Goal: Information Seeking & Learning: Check status

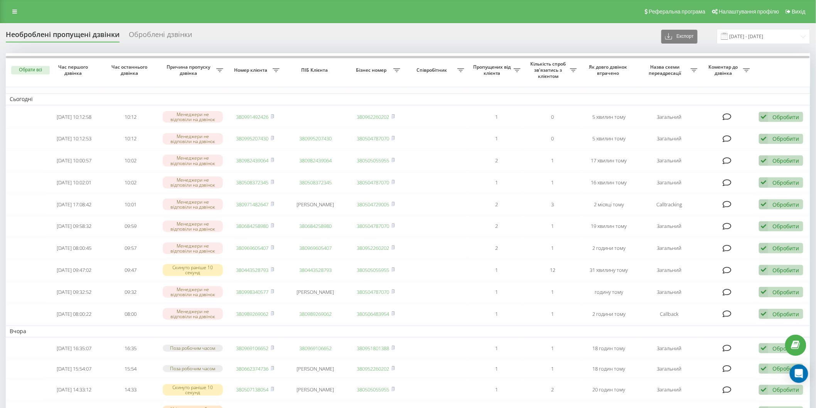
click at [75, 34] on div "Необроблені пропущені дзвінки" at bounding box center [63, 36] width 114 height 12
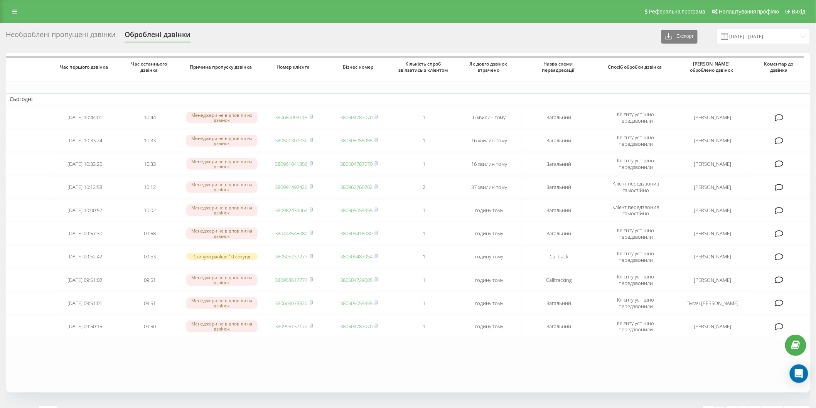
click at [43, 41] on div "Необроблені пропущені дзвінки" at bounding box center [61, 36] width 110 height 12
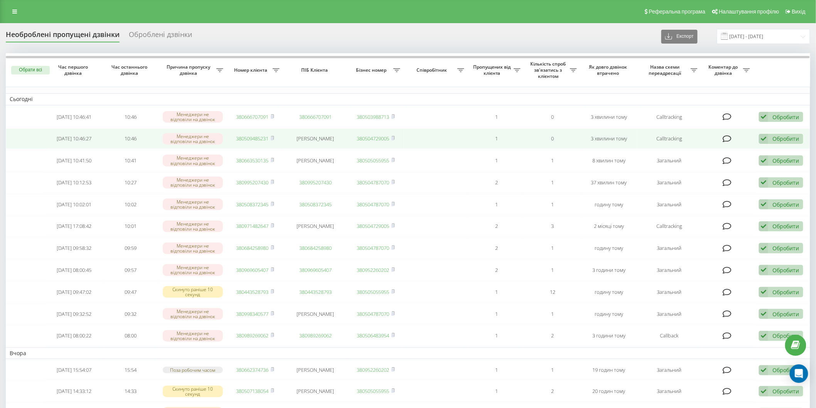
click at [249, 138] on link "380509485231" at bounding box center [253, 138] width 32 height 7
click at [273, 138] on rect at bounding box center [272, 138] width 2 height 3
click at [242, 135] on link "380509485231" at bounding box center [253, 138] width 32 height 7
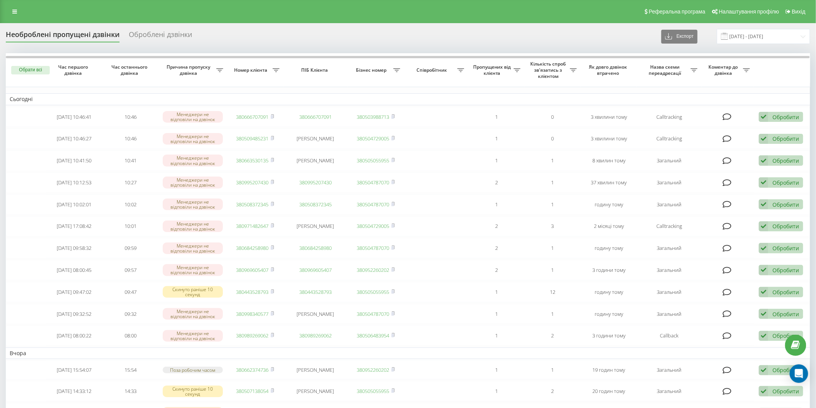
click at [62, 35] on div "Необроблені пропущені дзвінки" at bounding box center [63, 36] width 114 height 12
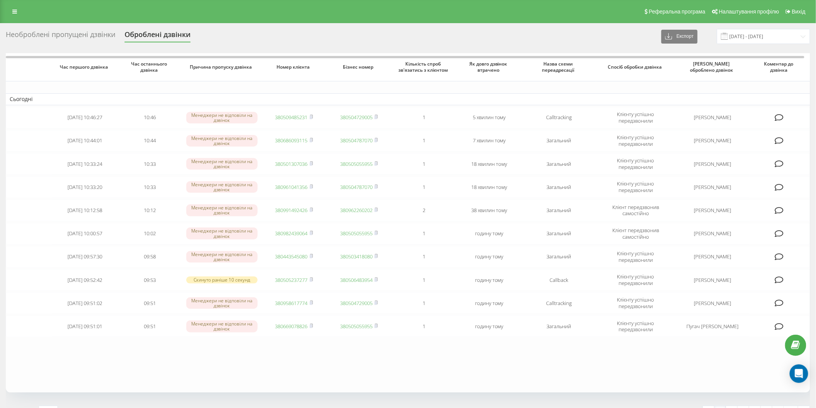
drag, startPoint x: 25, startPoint y: 25, endPoint x: 39, endPoint y: 37, distance: 18.1
click at [27, 27] on div "Необроблені пропущені дзвінки Оброблені дзвінки Експорт .csv .xlsx 22.08.2025 -…" at bounding box center [408, 241] width 816 height 436
click at [39, 37] on div "Необроблені пропущені дзвінки" at bounding box center [61, 36] width 110 height 12
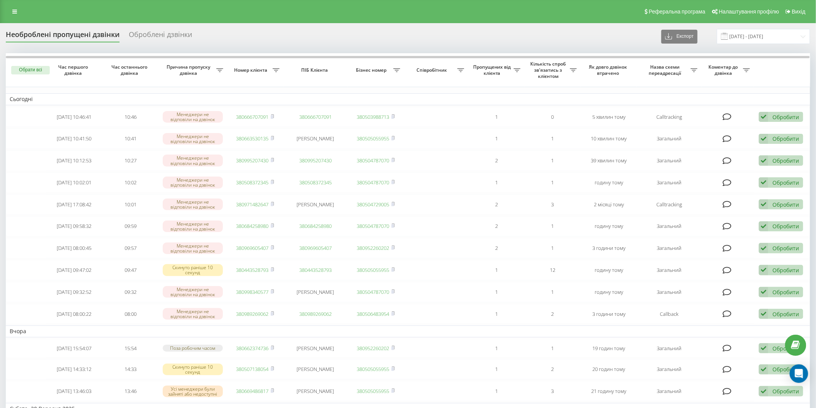
click at [67, 32] on div "Необроблені пропущені дзвінки" at bounding box center [63, 36] width 114 height 12
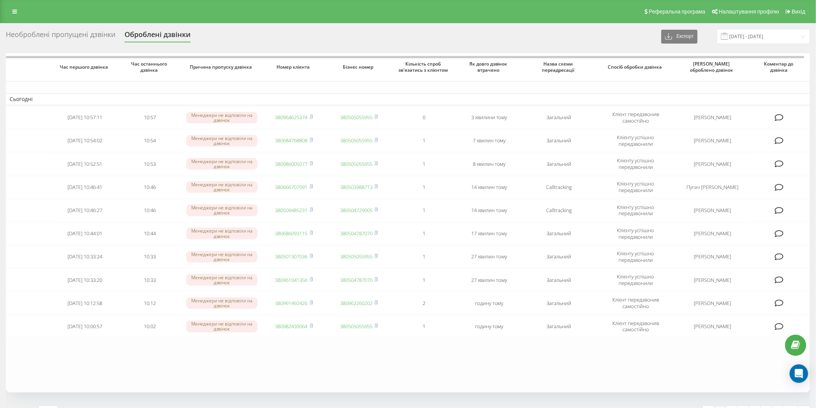
click at [74, 33] on div "Необроблені пропущені дзвінки" at bounding box center [61, 36] width 110 height 12
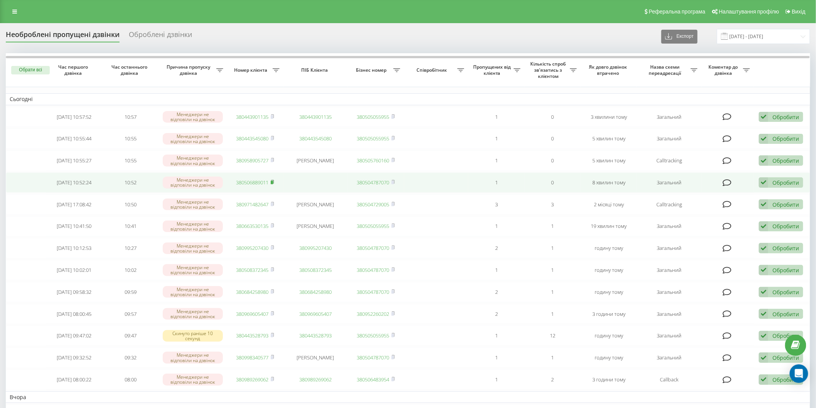
click at [273, 180] on icon at bounding box center [272, 182] width 3 height 5
click at [273, 182] on rect at bounding box center [272, 182] width 2 height 3
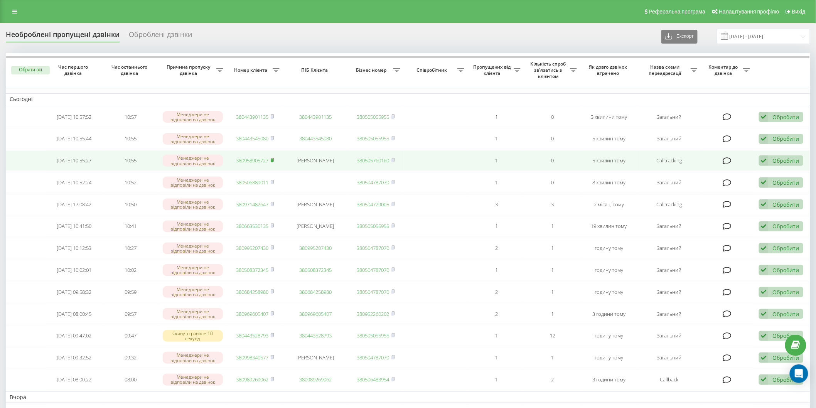
click at [274, 159] on icon at bounding box center [272, 160] width 3 height 5
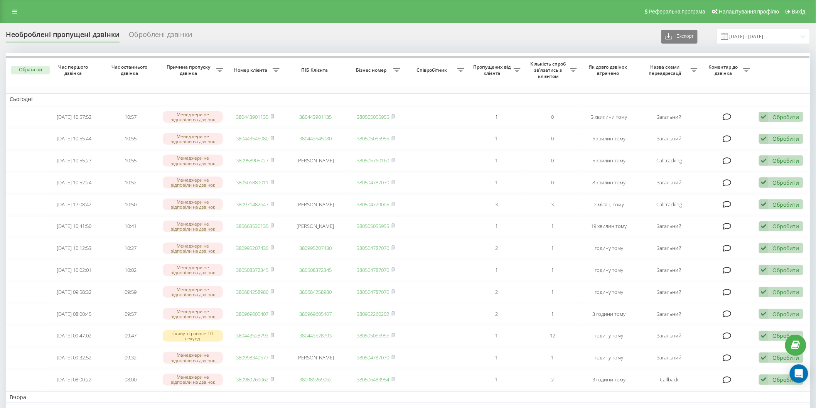
click at [86, 39] on div "Необроблені пропущені дзвінки" at bounding box center [63, 36] width 114 height 12
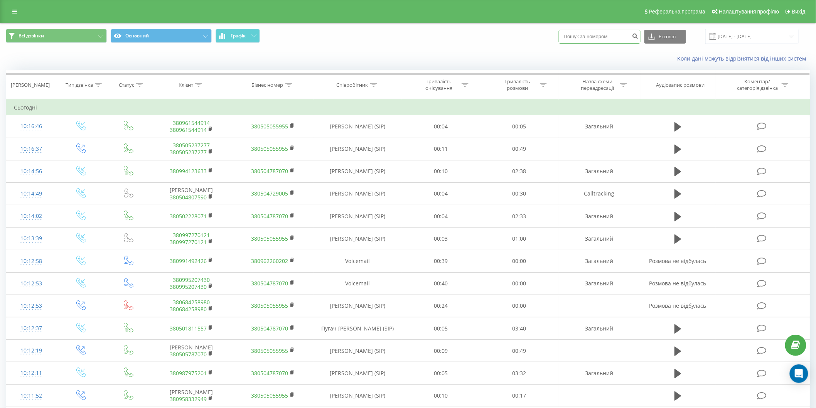
click at [592, 30] on input at bounding box center [600, 37] width 82 height 14
paste input "380506889011"
type input "380506889011"
click at [638, 37] on icon "submit" at bounding box center [635, 35] width 7 height 5
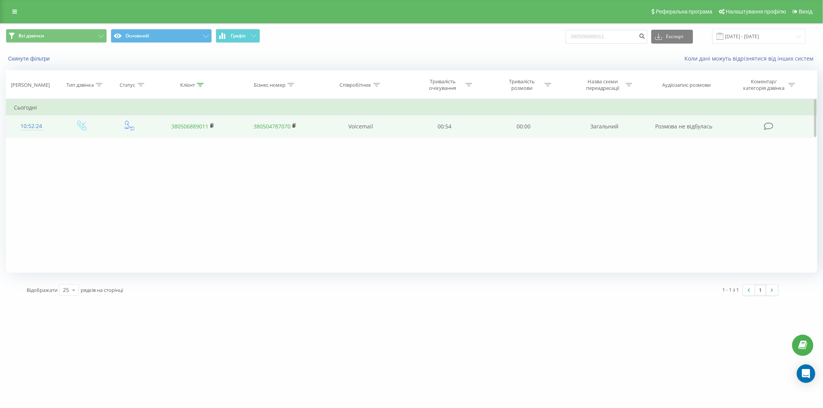
click at [202, 127] on link "380506889011" at bounding box center [189, 126] width 37 height 7
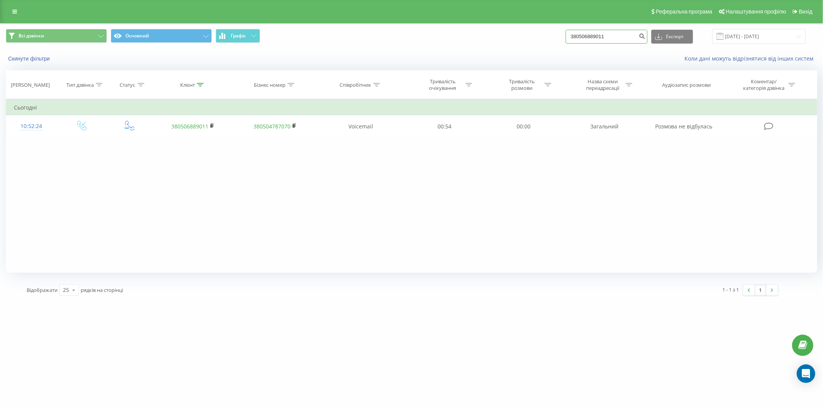
click at [599, 39] on input "380506889011" at bounding box center [607, 37] width 82 height 14
paste input "958905727"
type input "380958905727"
click at [643, 36] on button "submit" at bounding box center [642, 37] width 10 height 14
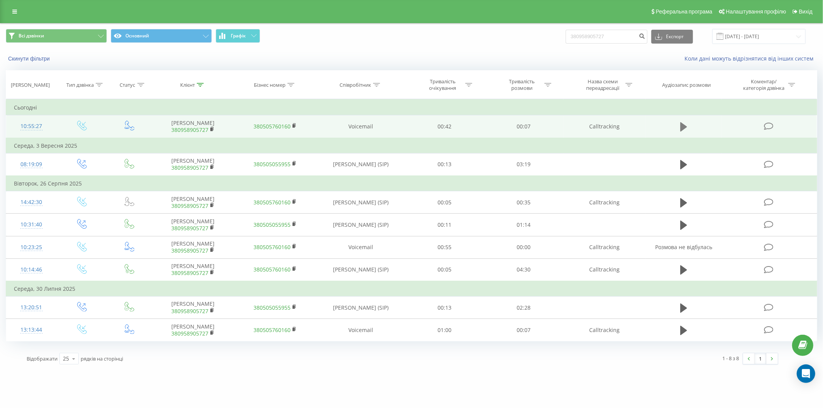
click at [680, 124] on icon at bounding box center [683, 127] width 7 height 11
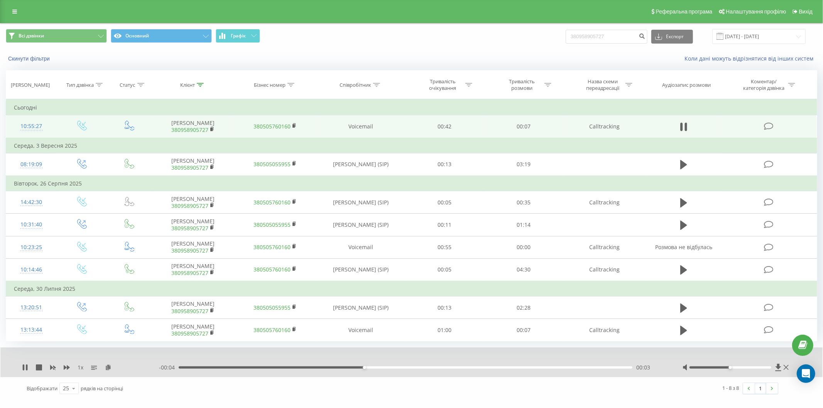
click at [175, 132] on link "380958905727" at bounding box center [189, 129] width 37 height 7
click at [211, 129] on rect at bounding box center [211, 129] width 2 height 3
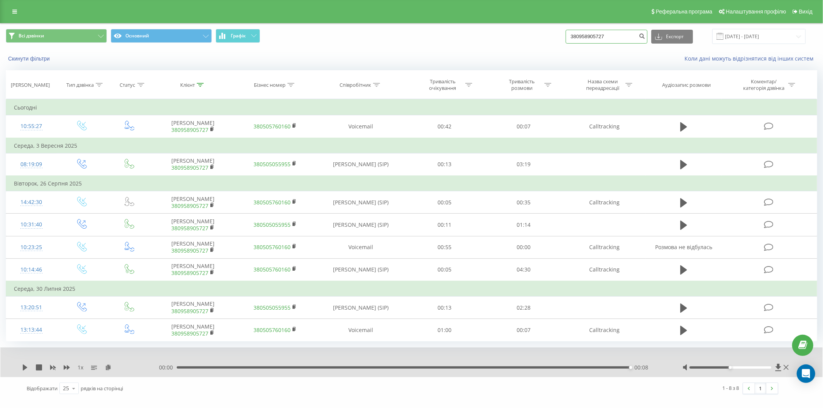
click at [635, 36] on input "380958905727" at bounding box center [607, 37] width 82 height 14
click at [36, 60] on button "Скинути фільтри" at bounding box center [30, 58] width 48 height 7
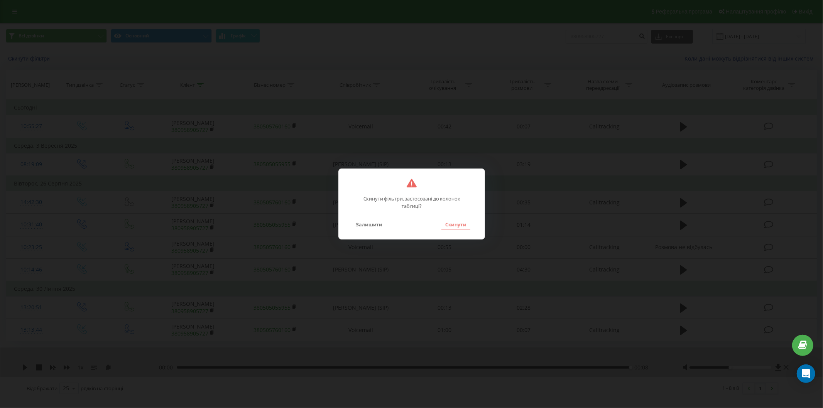
click at [454, 226] on button "Скинути" at bounding box center [455, 225] width 29 height 10
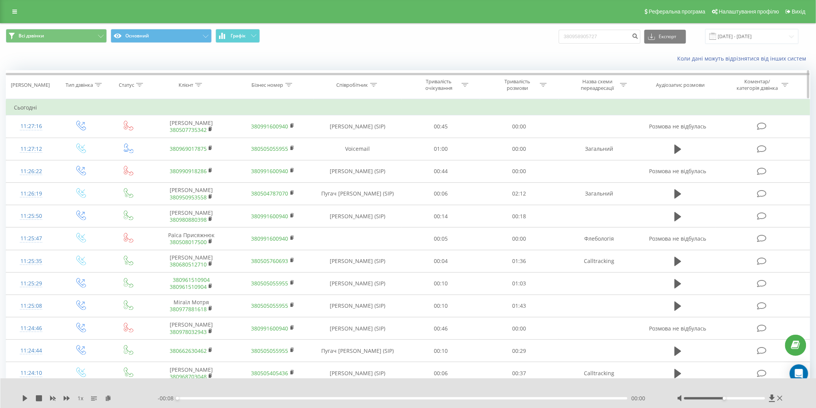
drag, startPoint x: 375, startPoint y: 82, endPoint x: 374, endPoint y: 87, distance: 4.7
click at [374, 87] on div at bounding box center [373, 85] width 7 height 7
click at [365, 138] on input "text" at bounding box center [358, 141] width 68 height 14
type input "равлик"
click at [369, 161] on span "OK" at bounding box center [374, 155] width 22 height 12
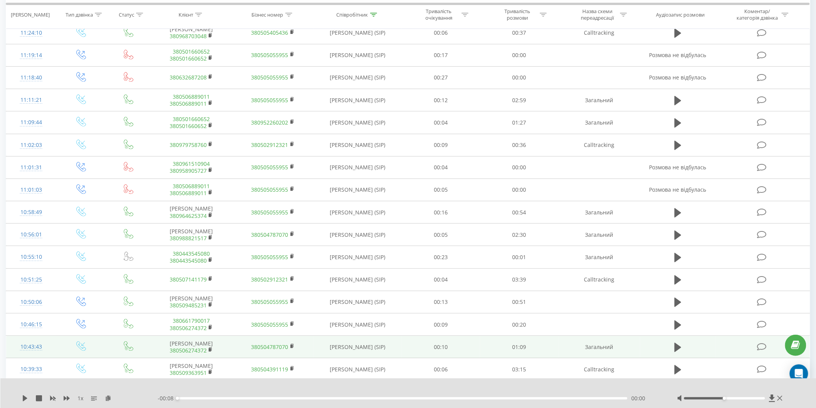
scroll to position [128, 0]
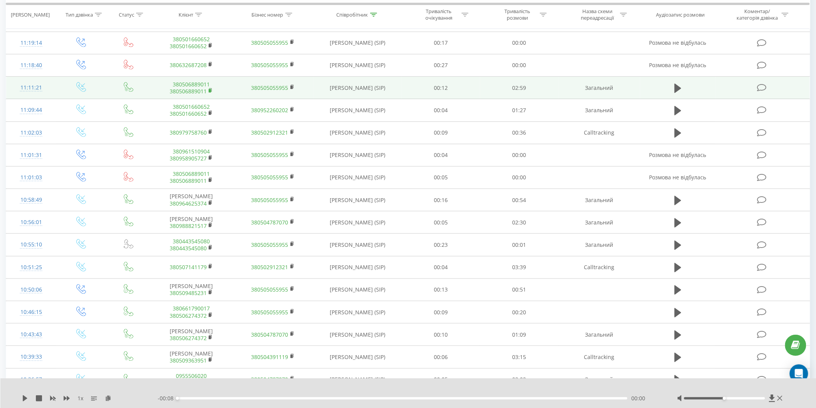
click at [210, 90] on rect at bounding box center [210, 90] width 2 height 3
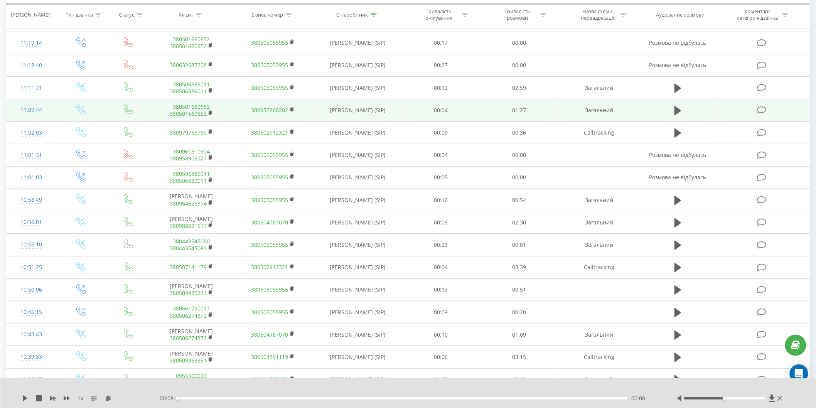
click at [207, 113] on span "380501660652" at bounding box center [191, 113] width 66 height 7
click at [209, 112] on rect at bounding box center [210, 113] width 2 height 3
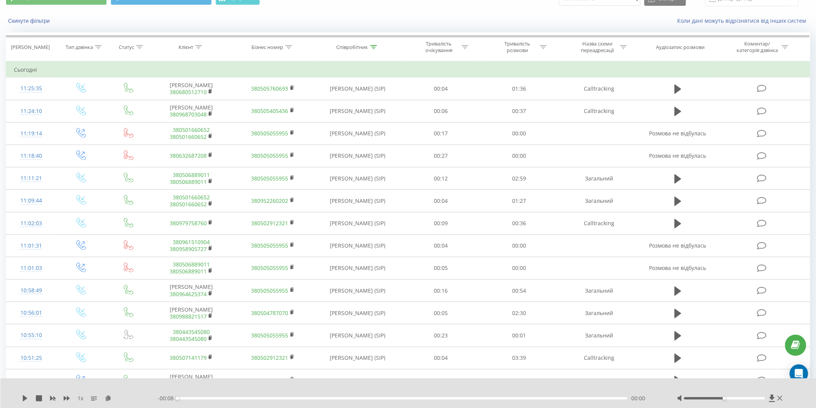
scroll to position [0, 0]
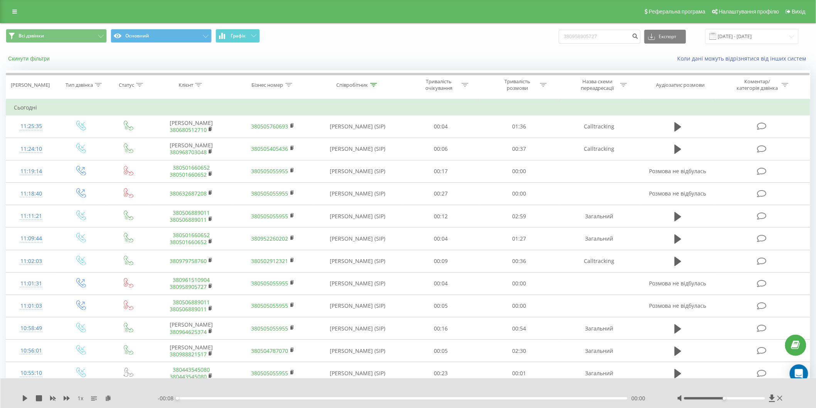
click at [32, 62] on button "Скинути фільтри" at bounding box center [30, 58] width 48 height 7
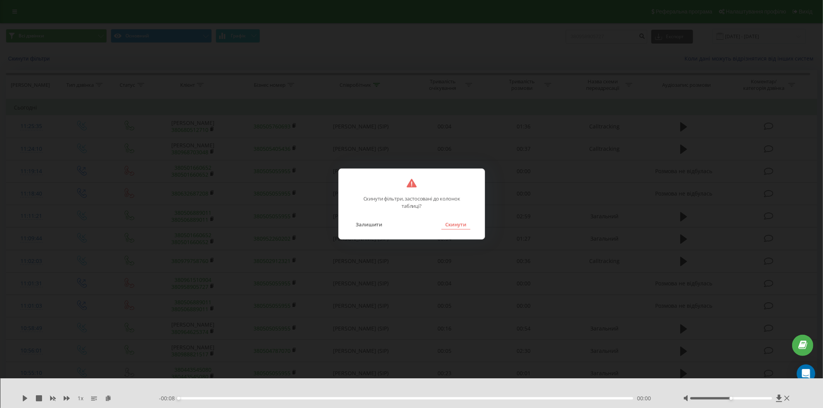
click at [460, 228] on button "Скинути" at bounding box center [455, 225] width 29 height 10
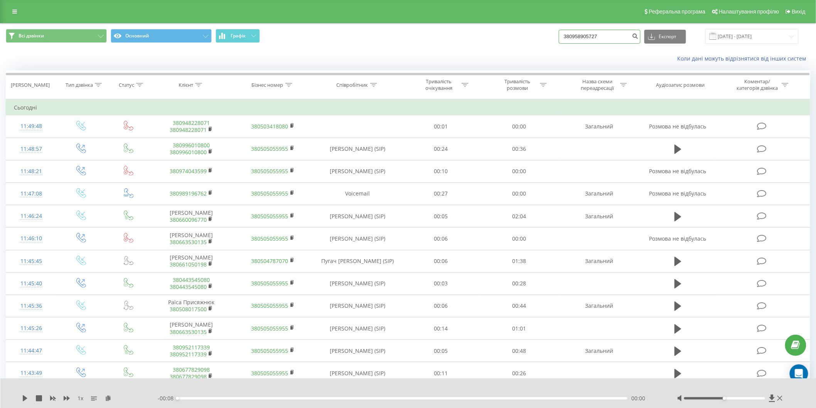
click at [615, 41] on input "380958905727" at bounding box center [600, 37] width 82 height 14
paste input "380507016460"
paste input
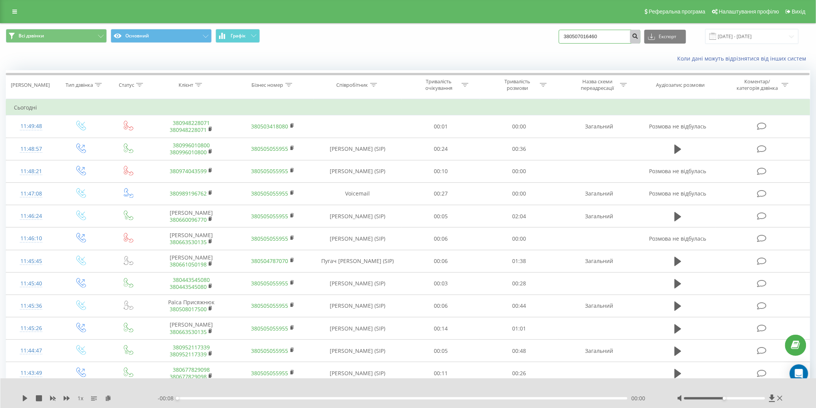
type input "380507016460"
click at [638, 37] on icon "submit" at bounding box center [635, 35] width 7 height 5
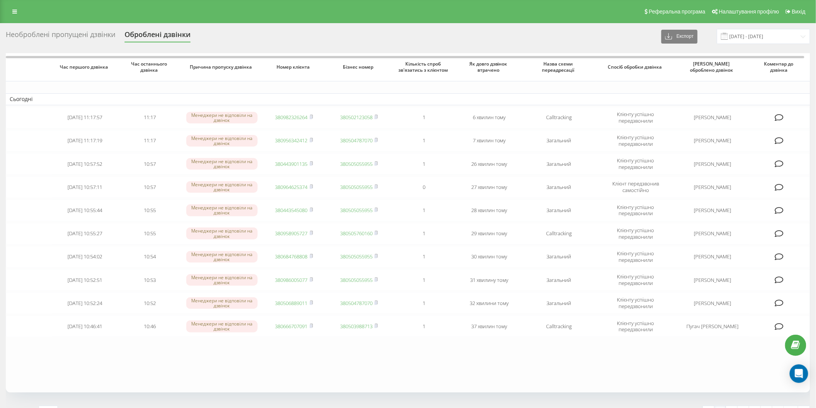
drag, startPoint x: 67, startPoint y: 44, endPoint x: 68, endPoint y: 37, distance: 6.2
click at [68, 39] on div "Необроблені пропущені дзвінки Оброблені дзвінки Експорт .csv .xlsx [DATE] - [DA…" at bounding box center [408, 36] width 805 height 15
click at [68, 36] on div "Необроблені пропущені дзвінки" at bounding box center [61, 36] width 110 height 12
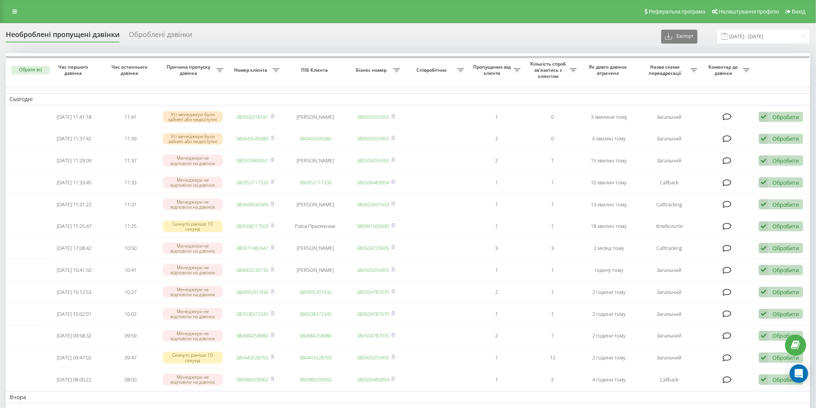
click at [56, 29] on div "Необроблені пропущені дзвінки Оброблені дзвінки Експорт .csv .xlsx [DATE] - [DA…" at bounding box center [408, 36] width 805 height 15
click at [55, 33] on div "Необроблені пропущені дзвінки" at bounding box center [63, 36] width 114 height 12
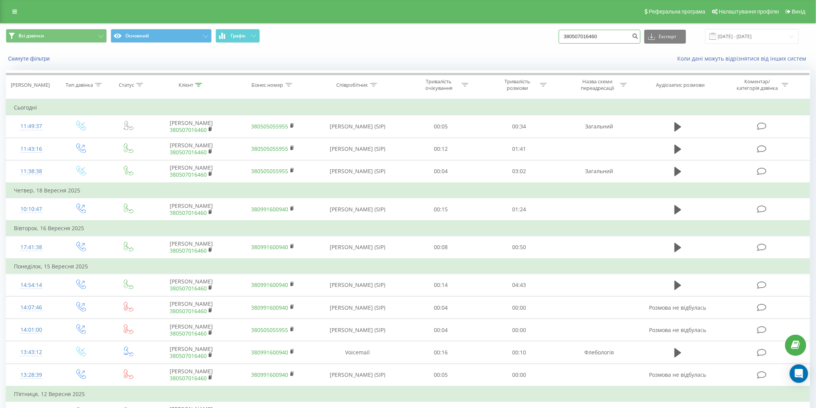
click at [602, 40] on input "380507016460" at bounding box center [600, 37] width 82 height 14
paste input "44354508"
type input "380443545080"
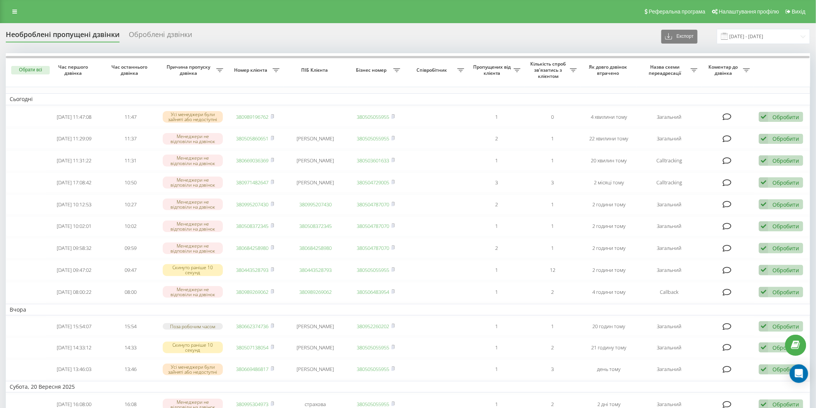
click at [56, 32] on div "Необроблені пропущені дзвінки" at bounding box center [63, 36] width 114 height 12
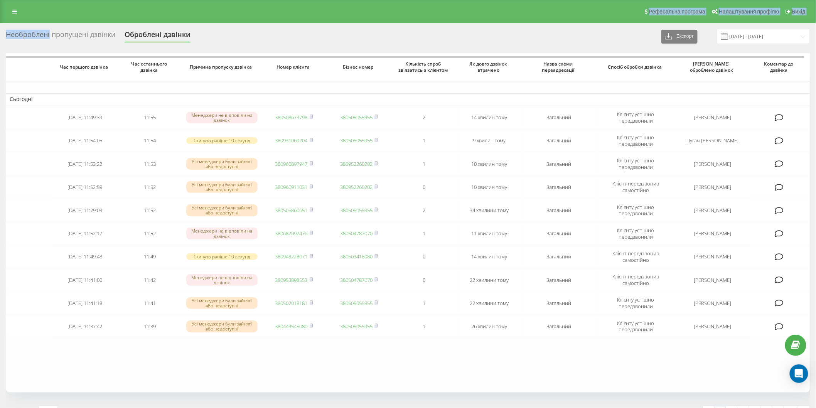
click at [49, 25] on div "Реферальна програма Налаштування профілю Вихід Необроблені пропущені дзвінки Об…" at bounding box center [408, 230] width 816 height 460
click at [53, 32] on div "Необроблені пропущені дзвінки" at bounding box center [61, 36] width 110 height 12
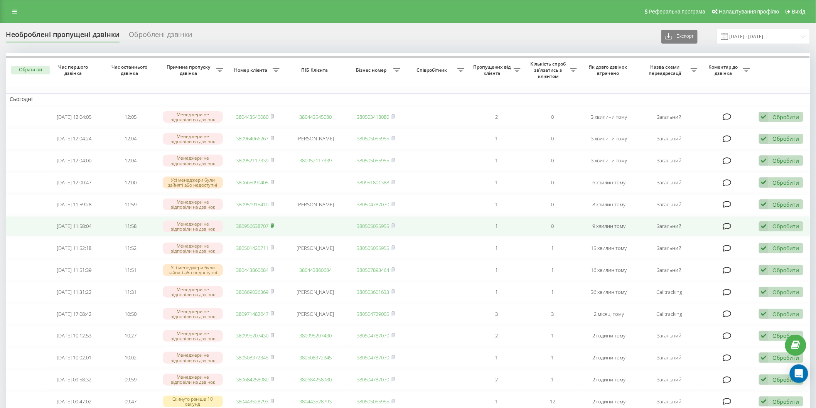
click at [274, 226] on icon at bounding box center [272, 225] width 3 height 3
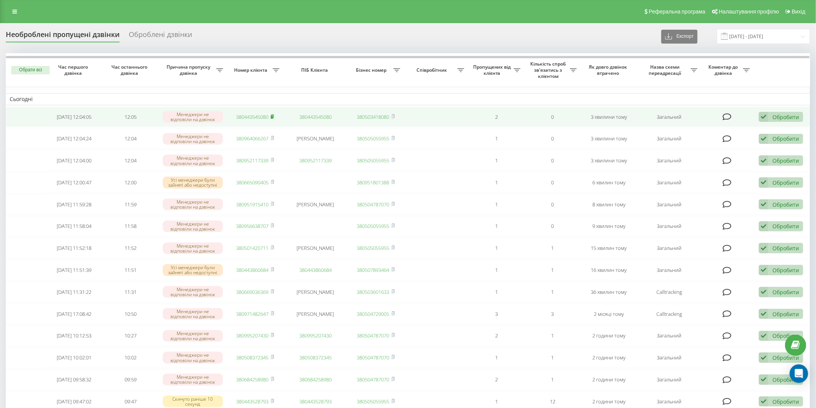
click at [274, 115] on icon at bounding box center [272, 116] width 3 height 5
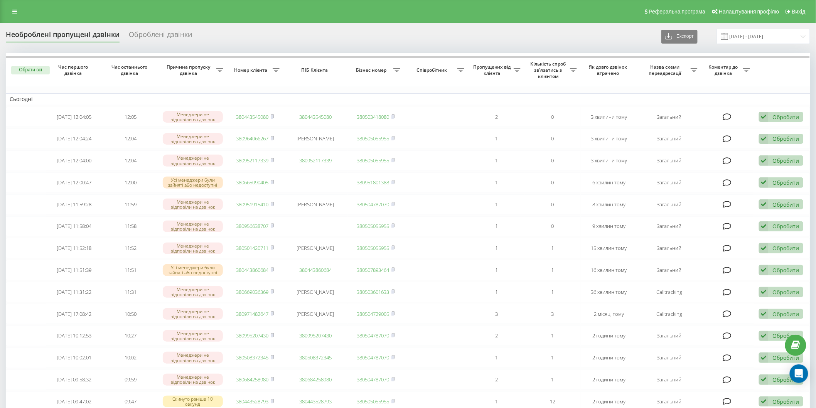
click at [42, 37] on div "Необроблені пропущені дзвінки" at bounding box center [63, 36] width 114 height 12
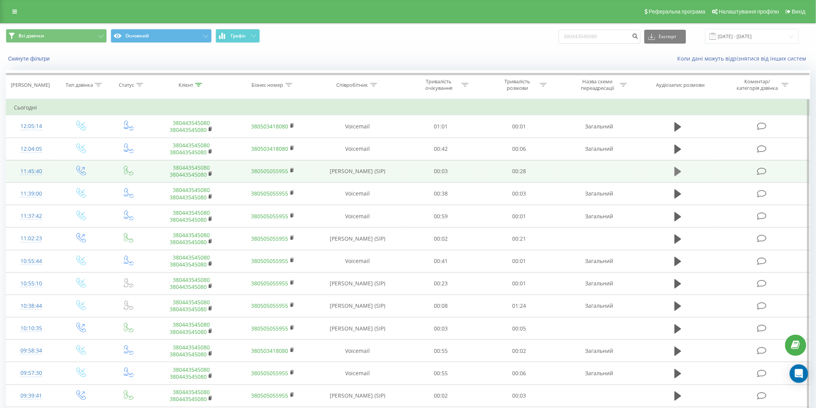
click at [679, 172] on icon at bounding box center [678, 171] width 7 height 9
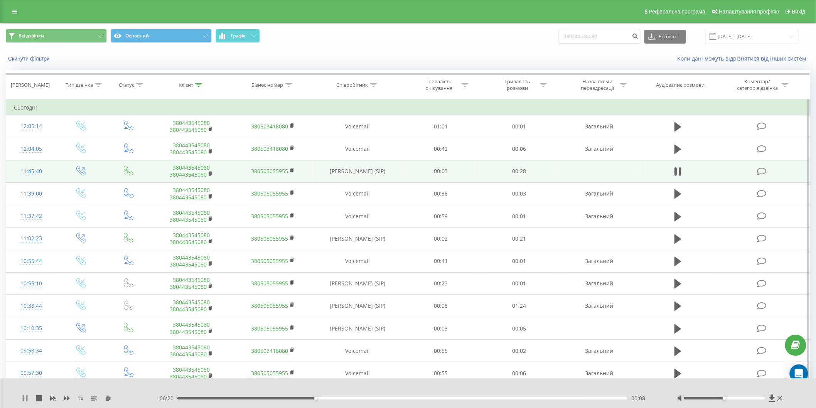
click at [27, 401] on icon at bounding box center [27, 398] width 2 height 6
click at [591, 40] on input "380443545080" at bounding box center [600, 37] width 82 height 14
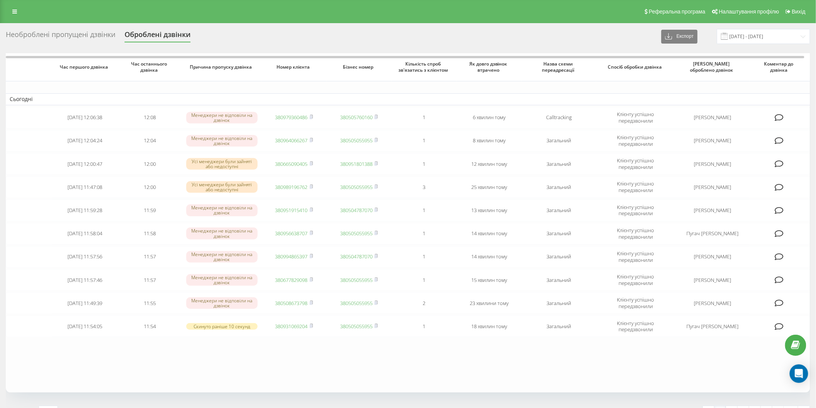
click at [20, 29] on div "Необроблені пропущені дзвінки Оброблені дзвінки Експорт .csv .xlsx [DATE] - [DA…" at bounding box center [408, 36] width 805 height 15
click at [22, 35] on div "Необроблені пропущені дзвінки" at bounding box center [61, 36] width 110 height 12
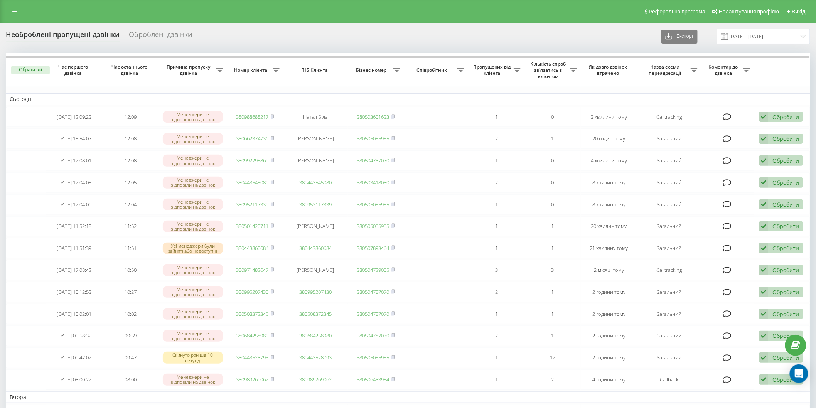
click at [75, 39] on div "Необроблені пропущені дзвінки" at bounding box center [63, 36] width 114 height 12
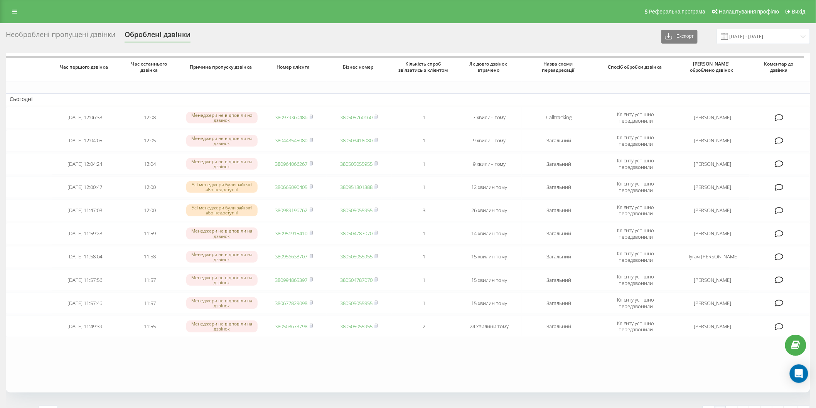
drag, startPoint x: 59, startPoint y: 32, endPoint x: 63, endPoint y: 35, distance: 4.9
click at [60, 32] on div "Необроблені пропущені дзвінки" at bounding box center [61, 36] width 110 height 12
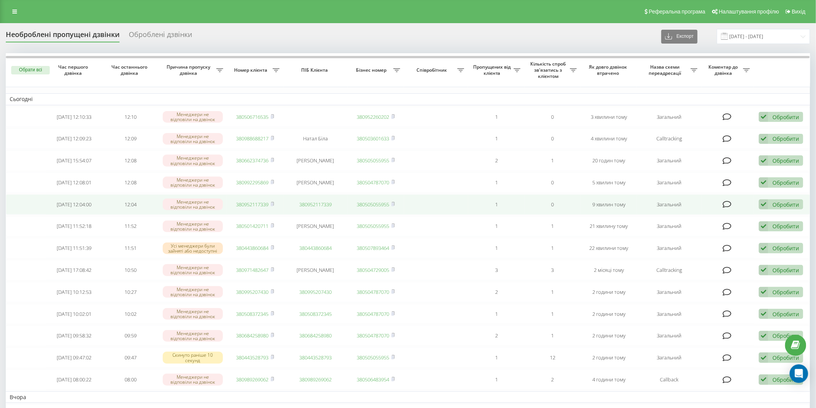
click at [260, 202] on link "380952117339" at bounding box center [253, 204] width 32 height 7
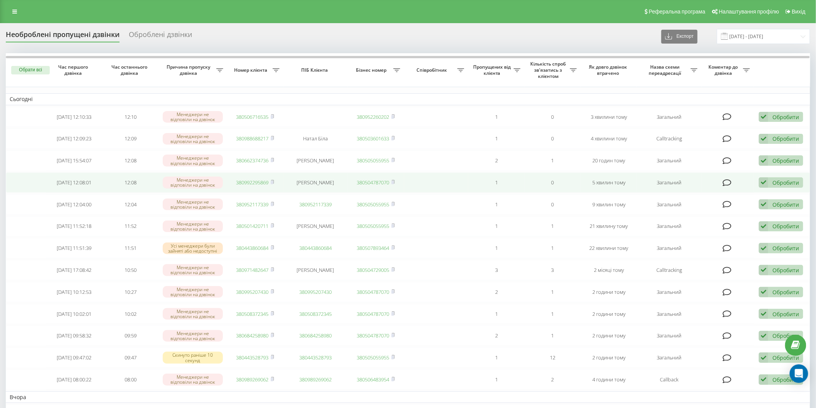
click at [259, 183] on link "380992295869" at bounding box center [253, 182] width 32 height 7
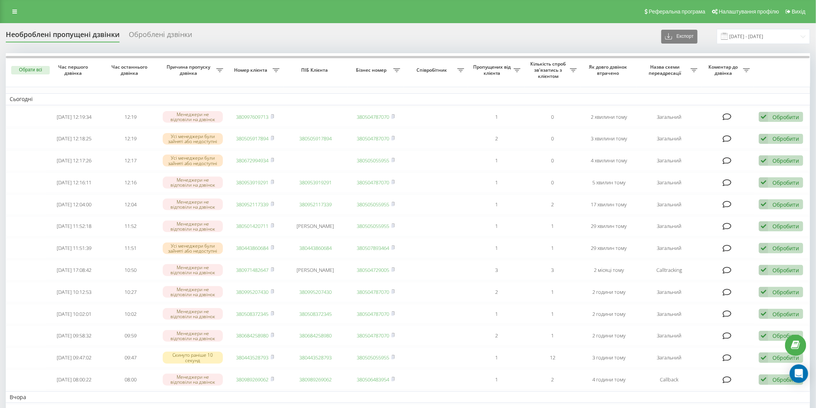
click at [64, 39] on div "Необроблені пропущені дзвінки" at bounding box center [63, 36] width 114 height 12
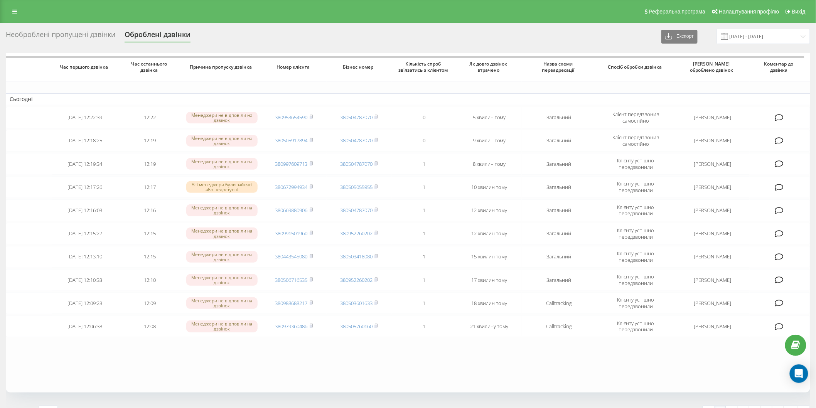
click at [90, 36] on div "Необроблені пропущені дзвінки" at bounding box center [61, 36] width 110 height 12
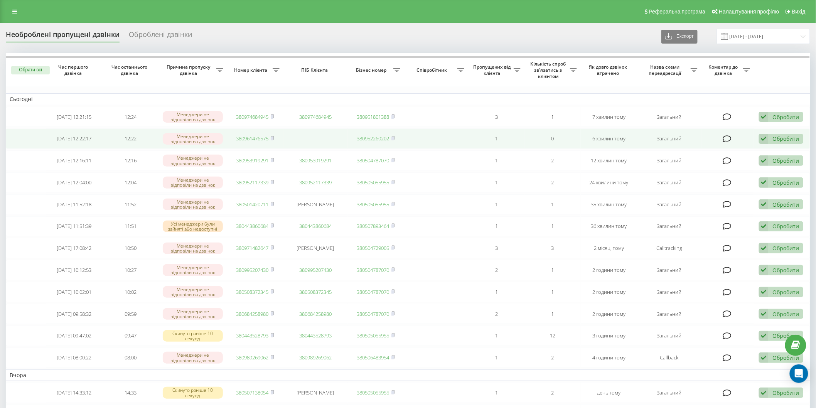
click at [251, 139] on link "380961476575" at bounding box center [253, 138] width 32 height 7
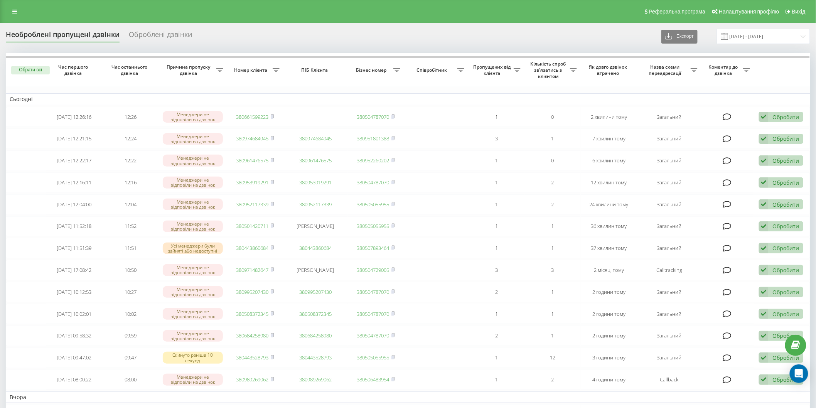
click at [32, 44] on div "Необроблені пропущені дзвінки Оброблені дзвінки Експорт .csv .xlsx [DATE] - [DA…" at bounding box center [408, 403] width 805 height 749
click at [39, 38] on div "Необроблені пропущені дзвінки" at bounding box center [63, 36] width 114 height 12
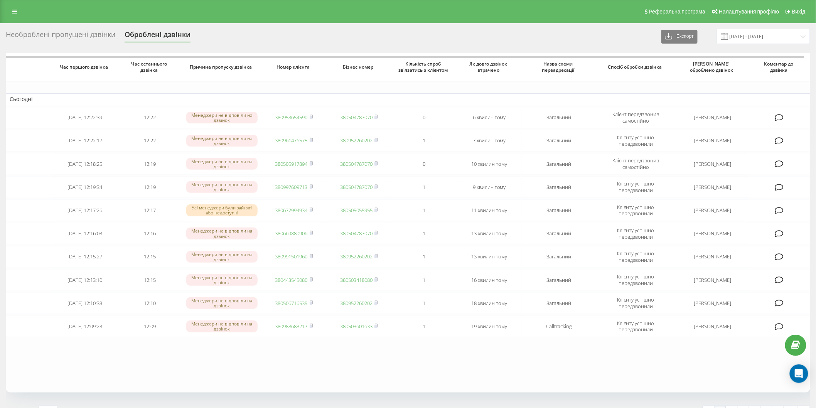
click at [43, 33] on div "Необроблені пропущені дзвінки" at bounding box center [61, 36] width 110 height 12
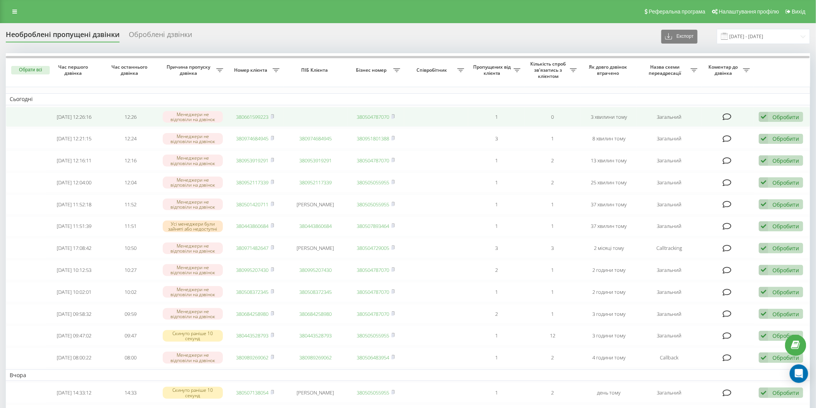
click at [257, 118] on link "380661599223" at bounding box center [253, 116] width 32 height 7
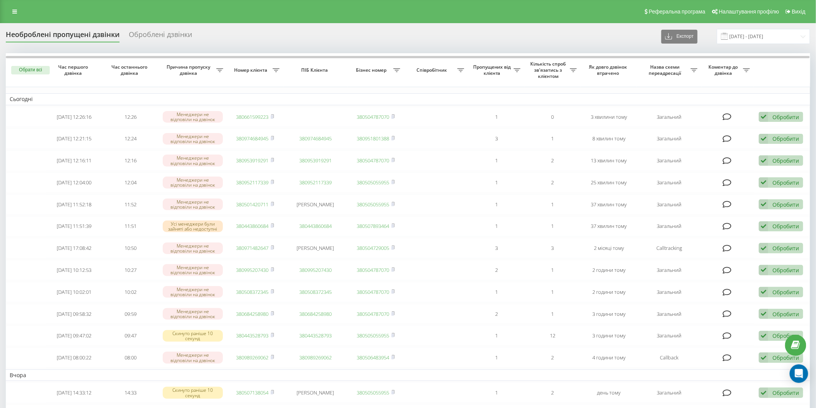
click at [45, 37] on div "Необроблені пропущені дзвінки" at bounding box center [63, 36] width 114 height 12
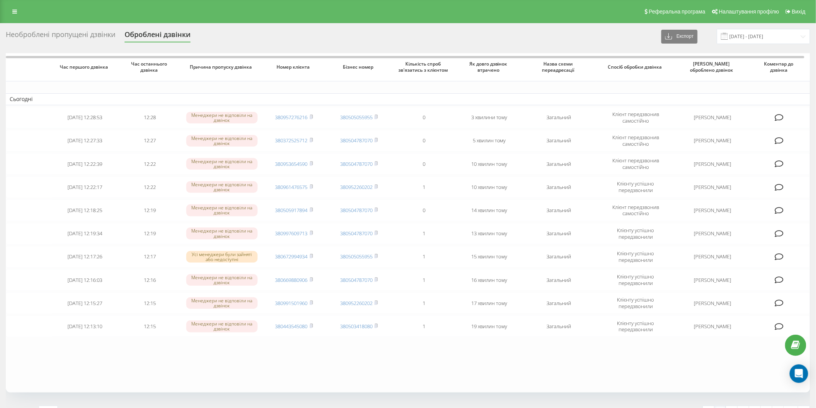
click at [42, 34] on div "Необроблені пропущені дзвінки" at bounding box center [61, 36] width 110 height 12
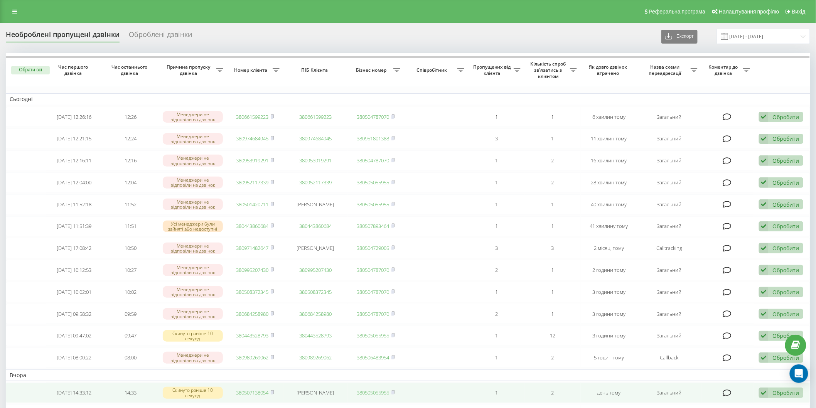
click at [203, 393] on div "Скинуто раніше 10 секунд" at bounding box center [193, 393] width 61 height 12
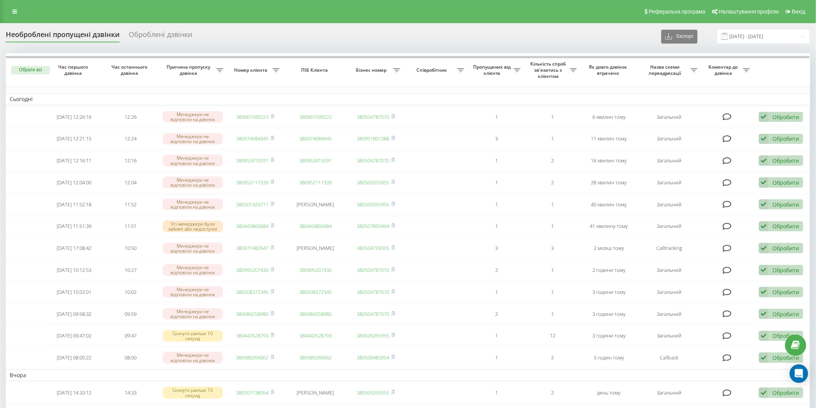
click at [48, 42] on div "Необроблені пропущені дзвінки Оброблені дзвінки Експорт .csv .xlsx 22.08.2025 -…" at bounding box center [408, 36] width 805 height 15
click at [53, 33] on div "Необроблені пропущені дзвінки" at bounding box center [63, 36] width 114 height 12
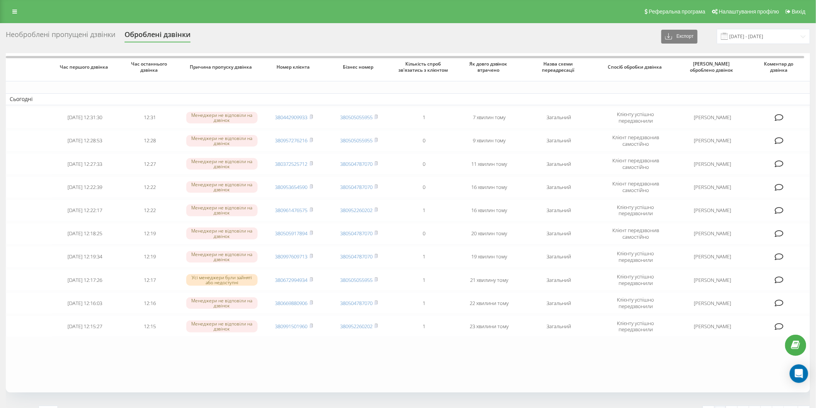
click at [87, 35] on div "Необроблені пропущені дзвінки" at bounding box center [61, 36] width 110 height 12
click at [54, 30] on div "Необроблені пропущені дзвінки" at bounding box center [61, 36] width 110 height 12
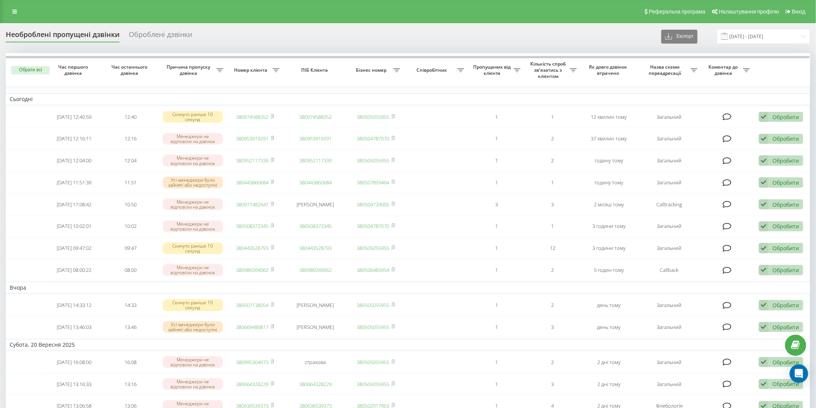
click at [63, 32] on div "Необроблені пропущені дзвінки" at bounding box center [63, 36] width 114 height 12
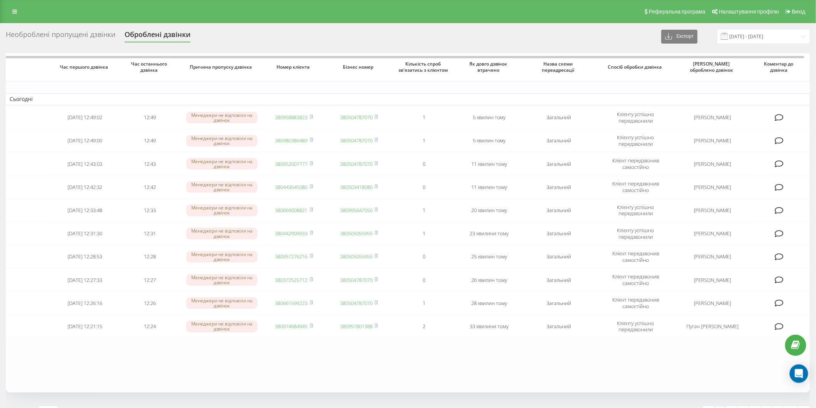
click at [22, 30] on div "Необроблені пропущені дзвінки" at bounding box center [61, 36] width 110 height 12
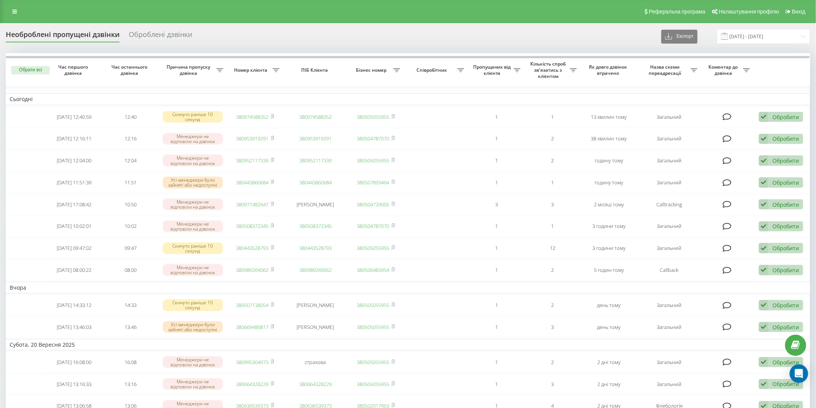
click at [66, 39] on div "Необроблені пропущені дзвінки" at bounding box center [63, 36] width 114 height 12
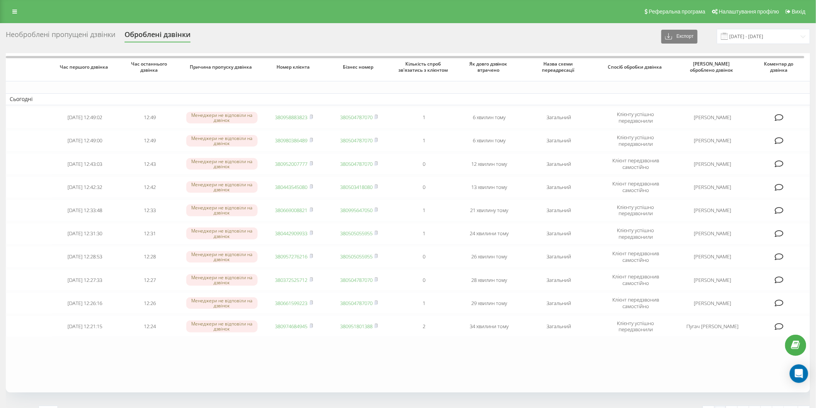
click at [66, 39] on div "Необроблені пропущені дзвінки" at bounding box center [61, 36] width 110 height 12
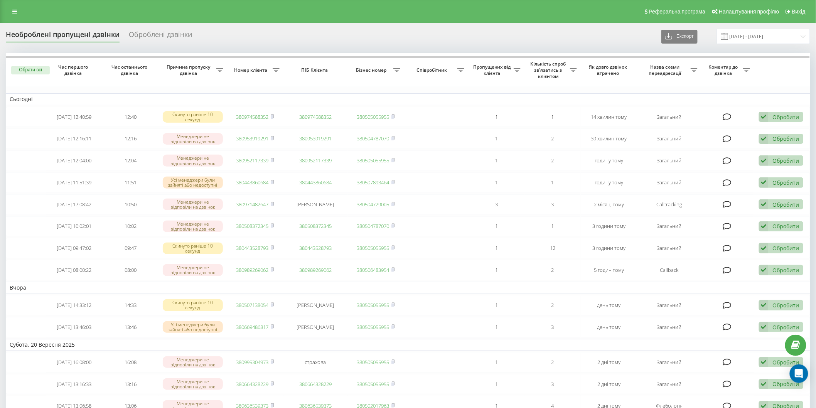
click at [56, 39] on div "Необроблені пропущені дзвінки" at bounding box center [63, 36] width 114 height 12
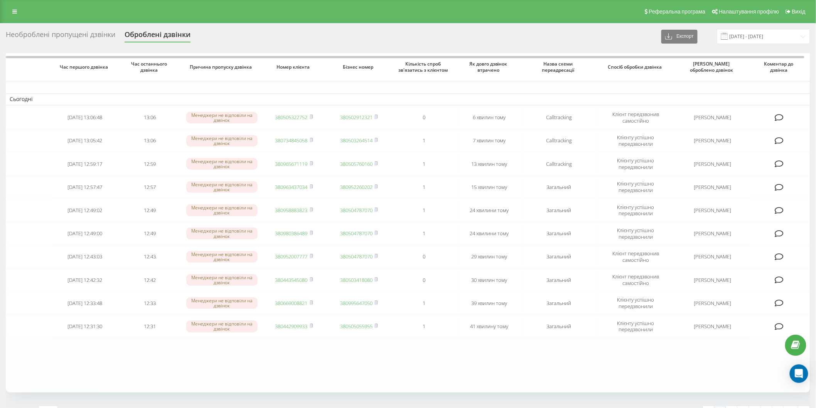
click at [66, 43] on div "Необроблені пропущені дзвінки Оброблені дзвінки Експорт .csv .xlsx [DATE] - [DA…" at bounding box center [408, 36] width 805 height 15
click at [66, 37] on div "Необроблені пропущені дзвінки" at bounding box center [61, 36] width 110 height 12
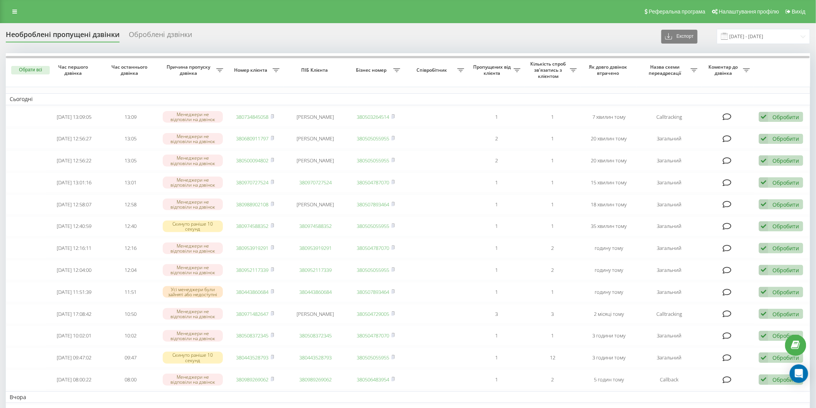
click at [86, 29] on div "Необроблені пропущені дзвінки Оброблені дзвінки Експорт .csv .xlsx 22.08.2025 -…" at bounding box center [408, 36] width 805 height 15
click at [58, 41] on div "Необроблені пропущені дзвінки" at bounding box center [63, 36] width 114 height 12
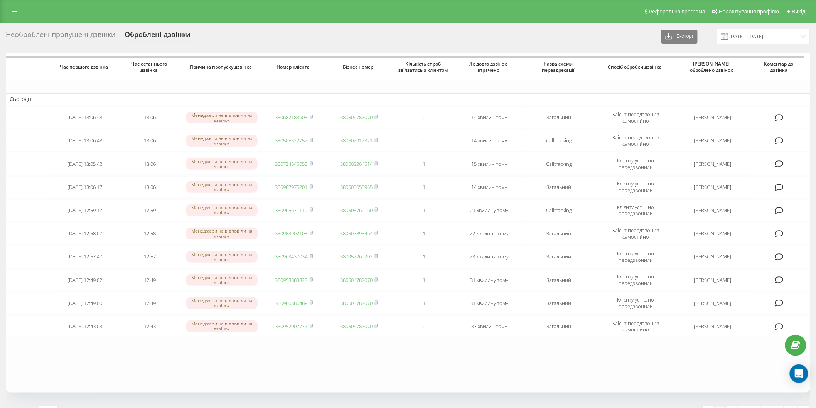
click at [91, 31] on div "Необроблені пропущені дзвінки" at bounding box center [61, 36] width 110 height 12
